Goal: Book appointment/travel/reservation

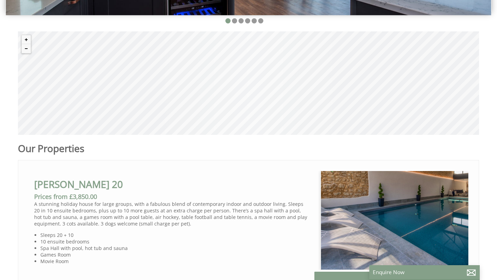
scroll to position [0, 6]
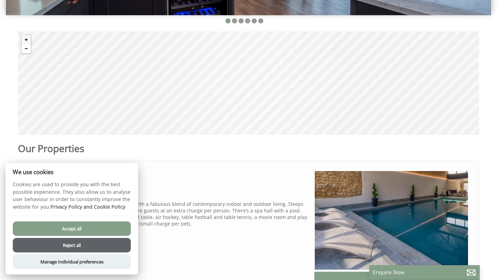
click at [23, 47] on button "Zoom out" at bounding box center [26, 48] width 9 height 9
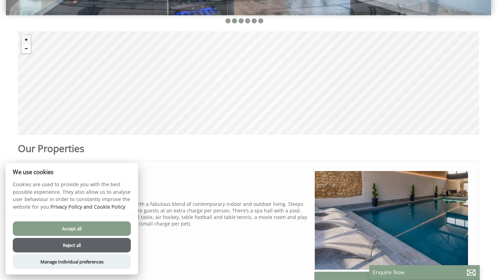
click at [23, 47] on button "Zoom out" at bounding box center [26, 48] width 9 height 9
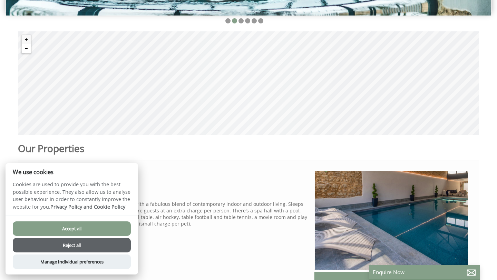
click at [23, 47] on button "Zoom out" at bounding box center [26, 48] width 9 height 9
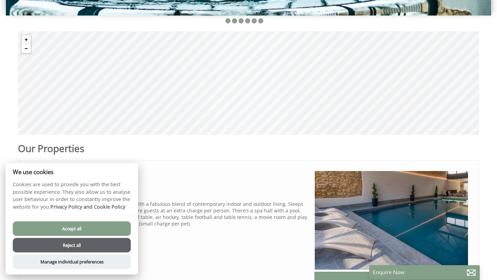
click at [23, 47] on button "Zoom out" at bounding box center [26, 48] width 9 height 9
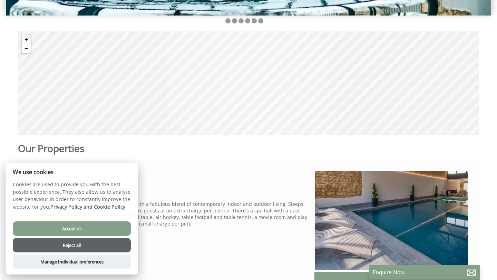
click at [23, 47] on button "Zoom out" at bounding box center [26, 48] width 9 height 9
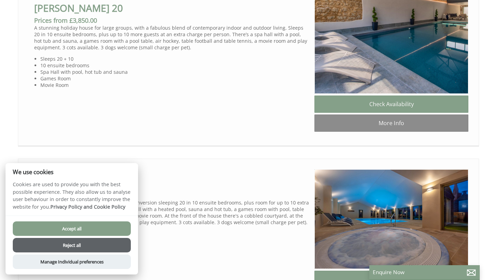
scroll to position [611, 0]
